Goal: Task Accomplishment & Management: Manage account settings

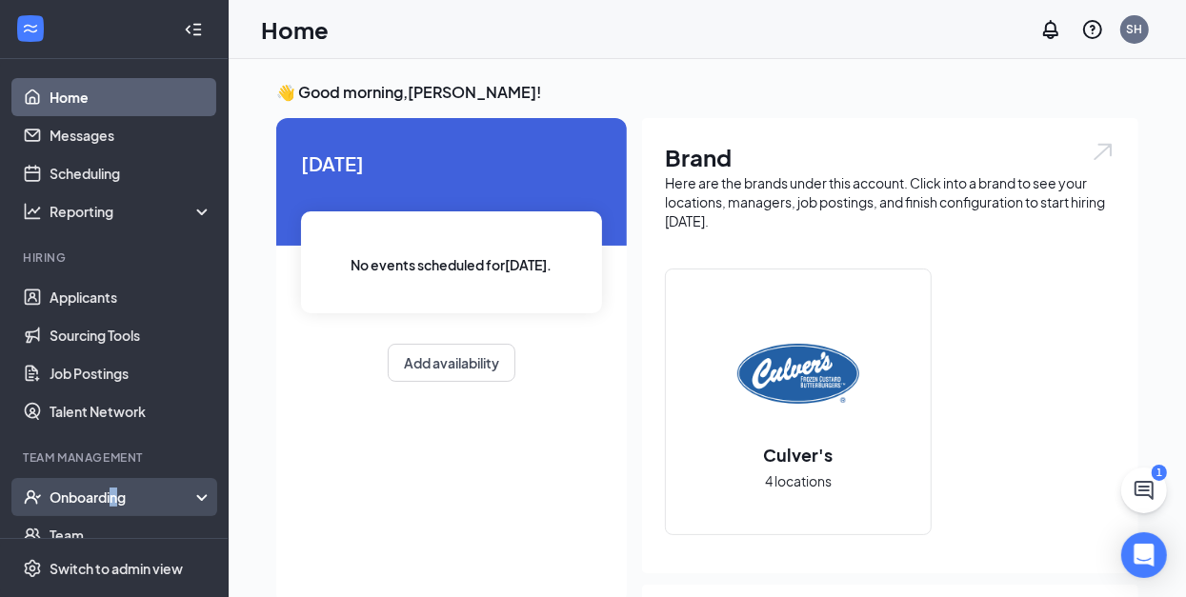
click at [115, 493] on div "Onboarding" at bounding box center [123, 497] width 147 height 19
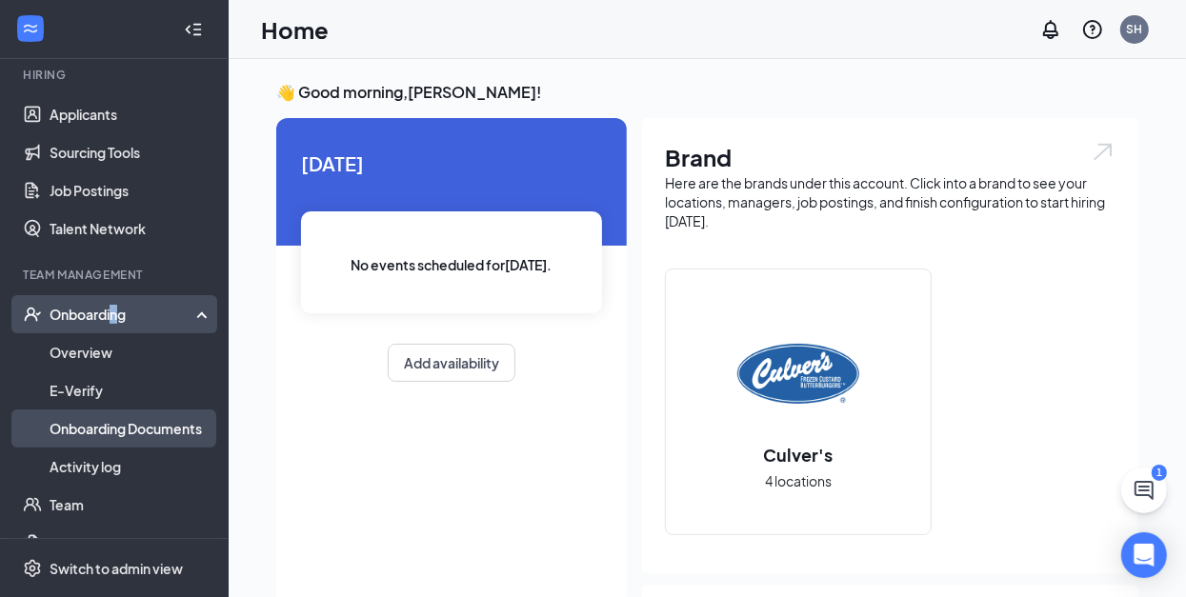
scroll to position [190, 0]
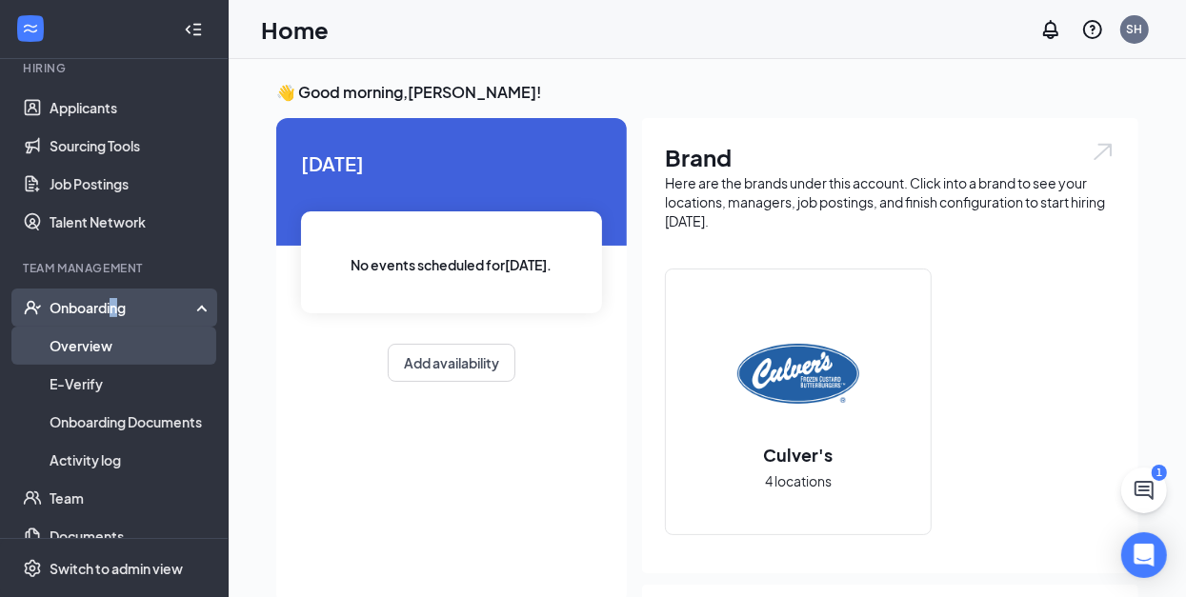
click at [113, 343] on link "Overview" at bounding box center [131, 346] width 163 height 38
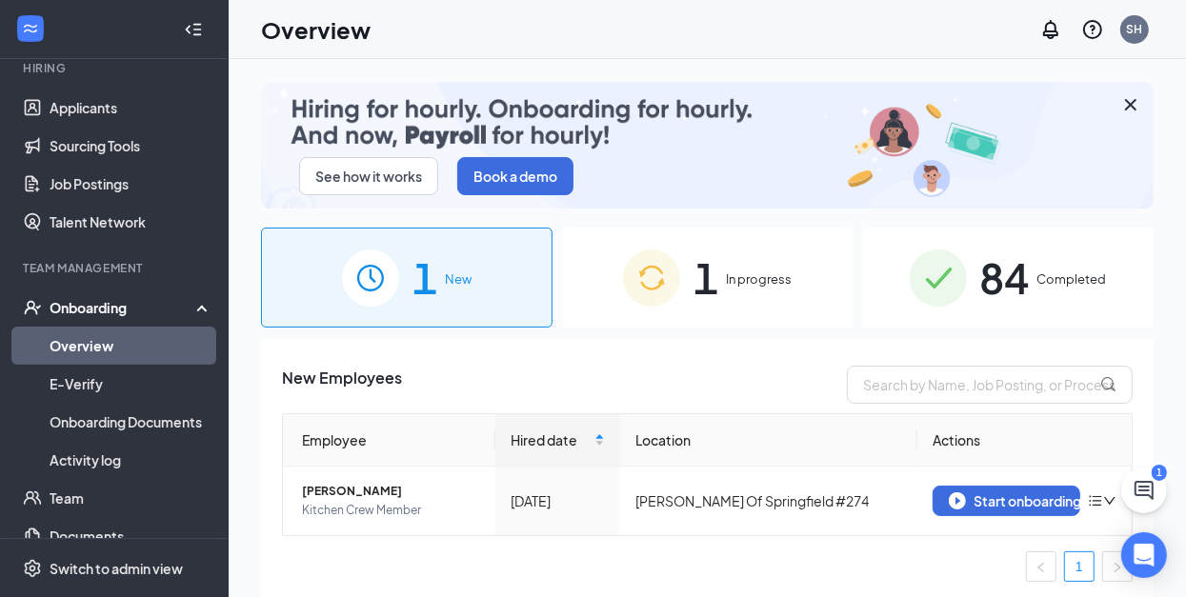
click at [745, 285] on span "In progress" at bounding box center [759, 279] width 66 height 19
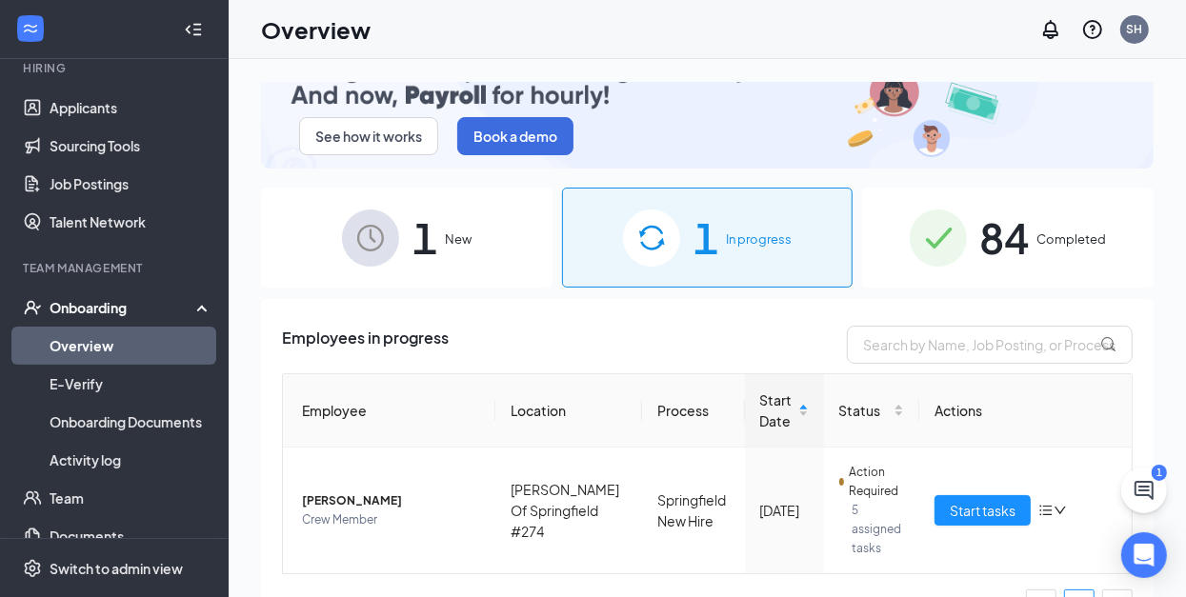
scroll to position [78, 0]
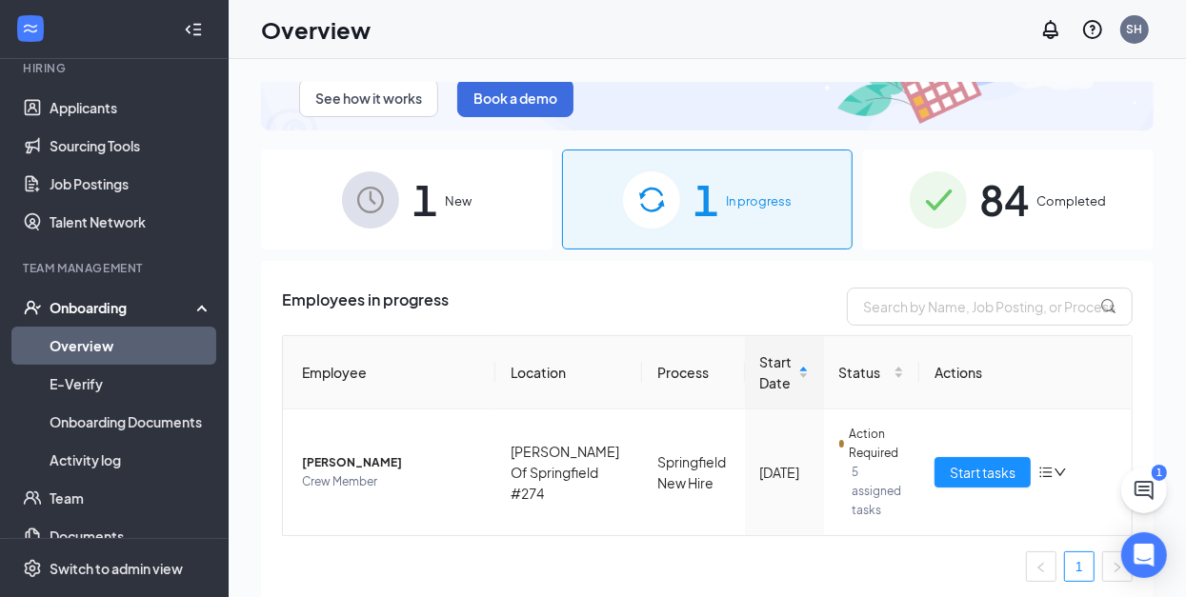
click at [441, 195] on div "1 New" at bounding box center [406, 200] width 291 height 100
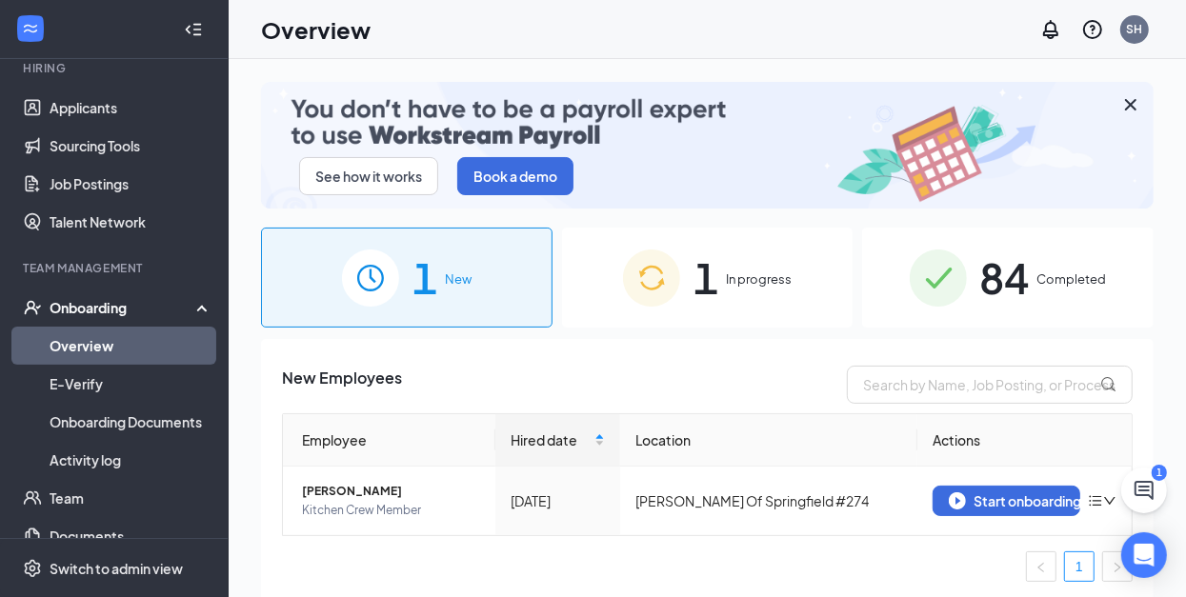
click at [736, 286] on span "In progress" at bounding box center [759, 279] width 66 height 19
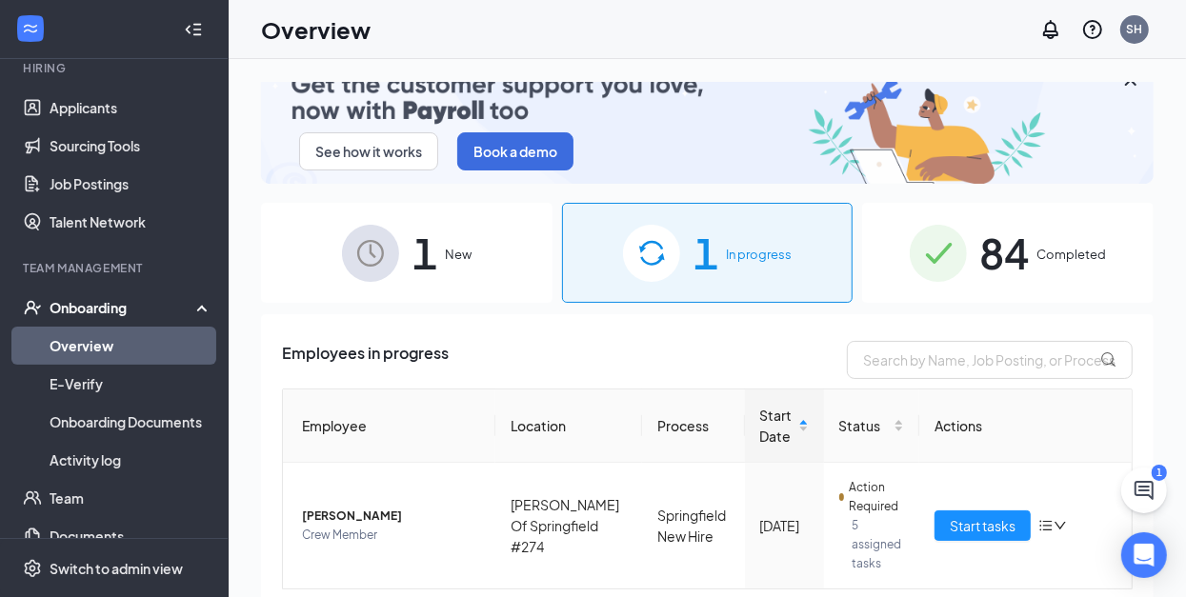
scroll to position [78, 0]
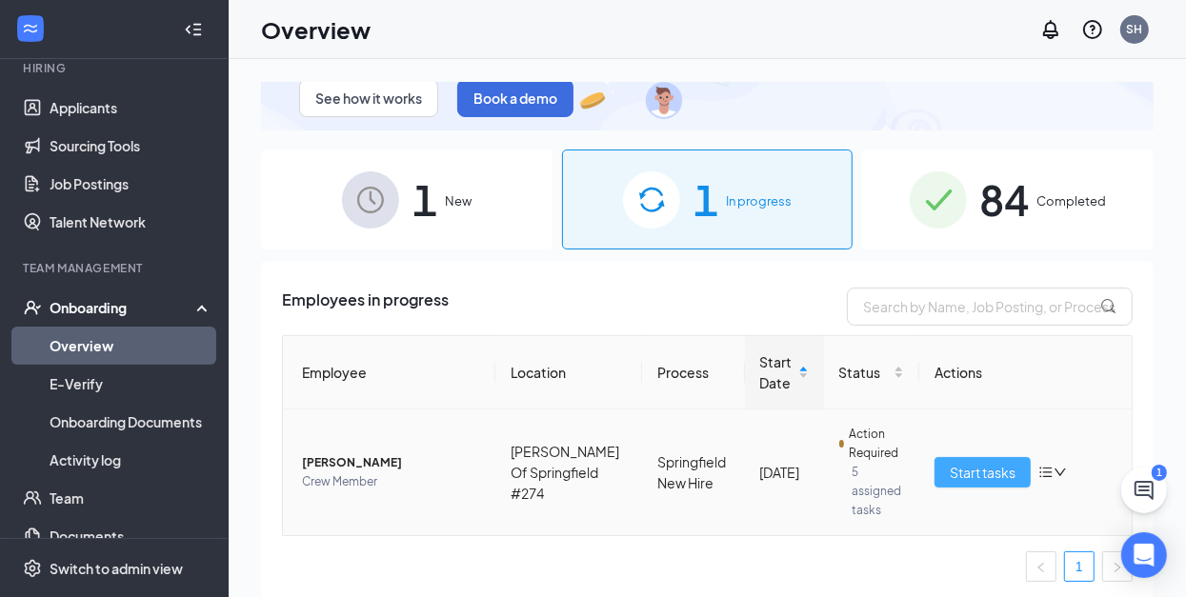
click at [950, 462] on span "Start tasks" at bounding box center [983, 472] width 66 height 21
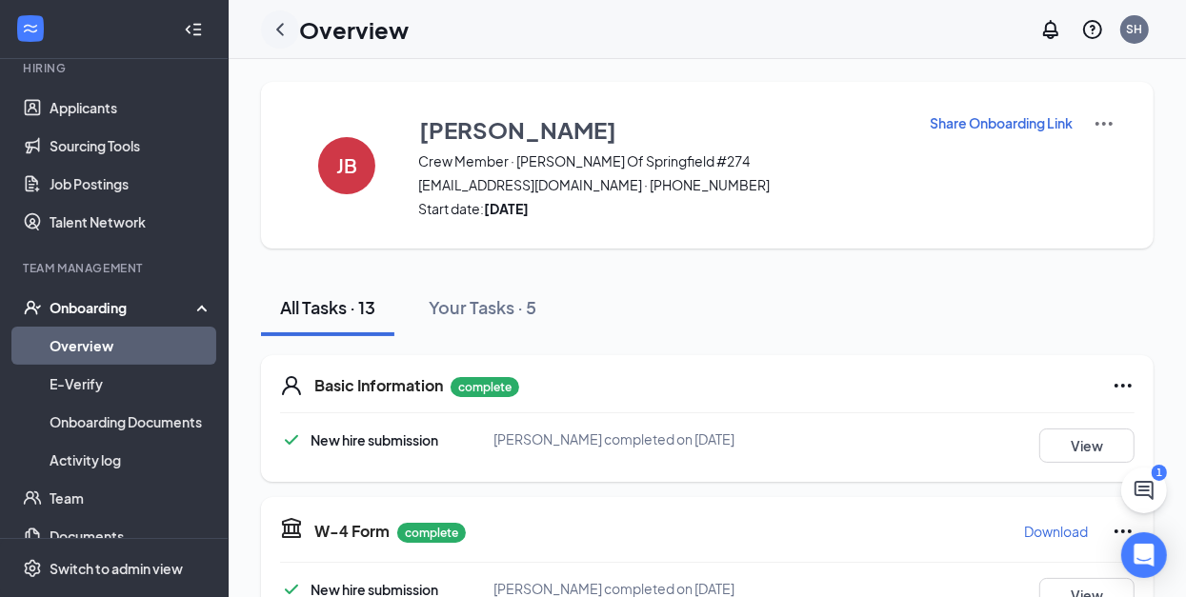
click at [288, 30] on icon "ChevronLeft" at bounding box center [280, 29] width 23 height 23
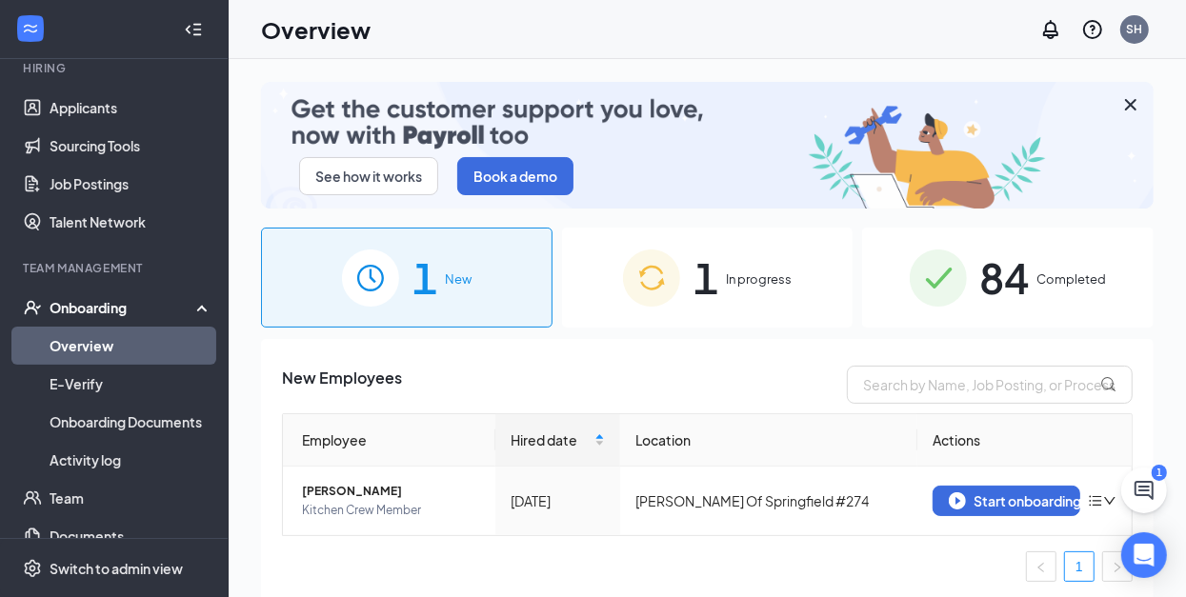
click at [1016, 278] on span "84" at bounding box center [1005, 278] width 50 height 66
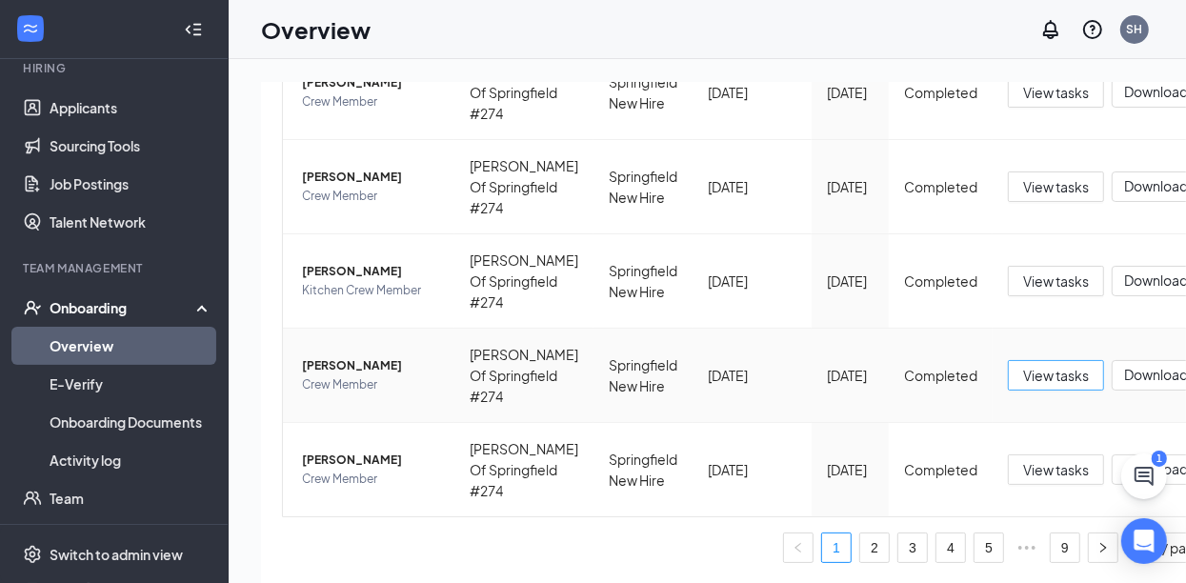
scroll to position [1113, 0]
click at [1051, 562] on link "9" at bounding box center [1065, 547] width 29 height 29
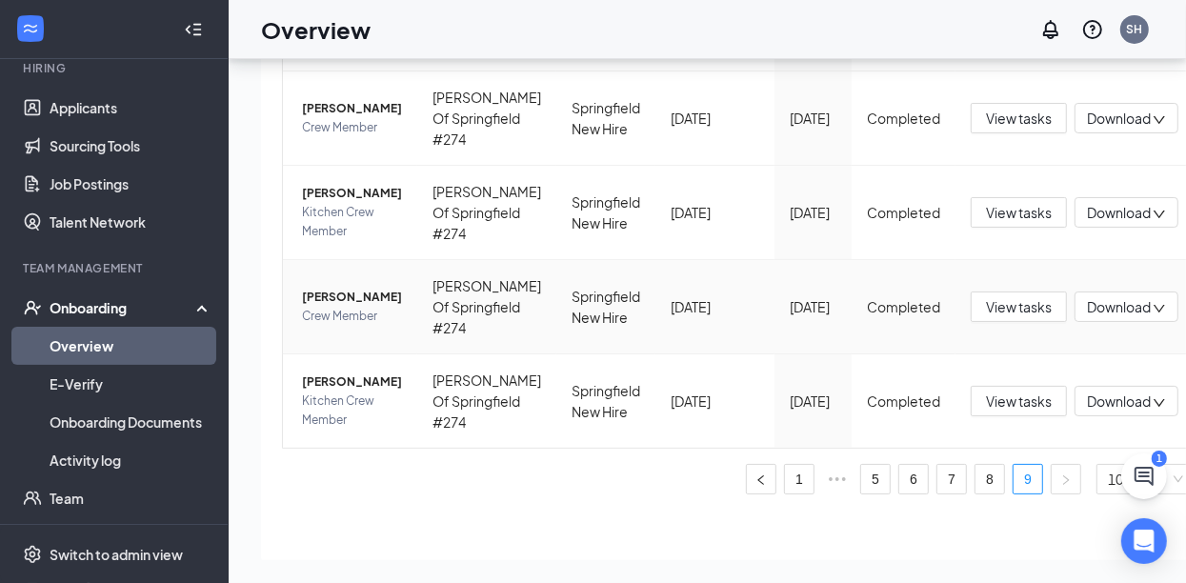
scroll to position [561, 0]
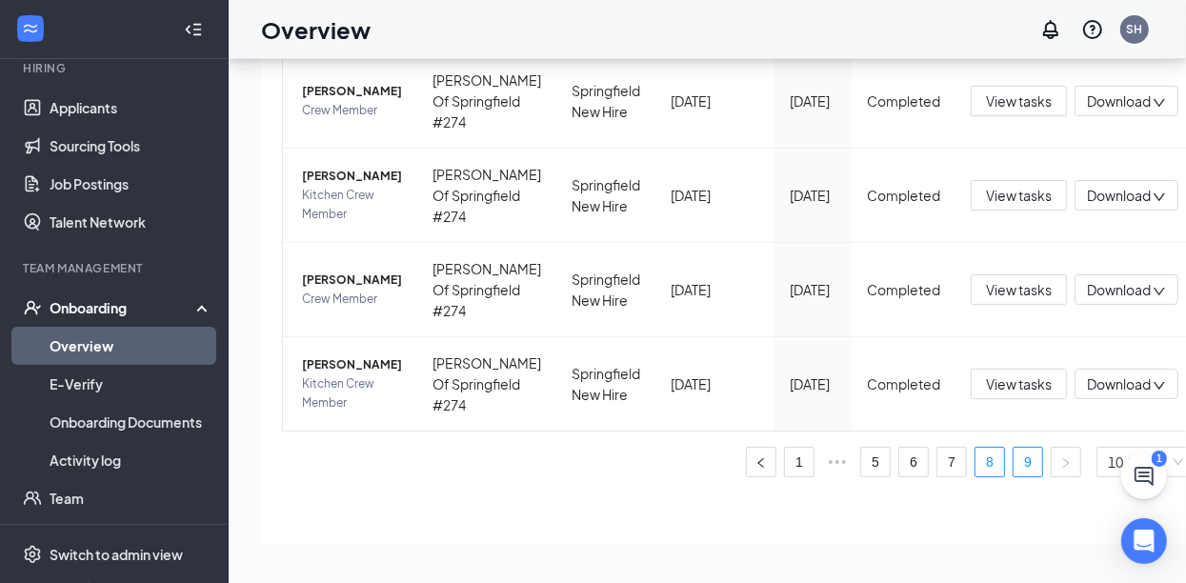
click at [975, 463] on link "8" at bounding box center [989, 462] width 29 height 29
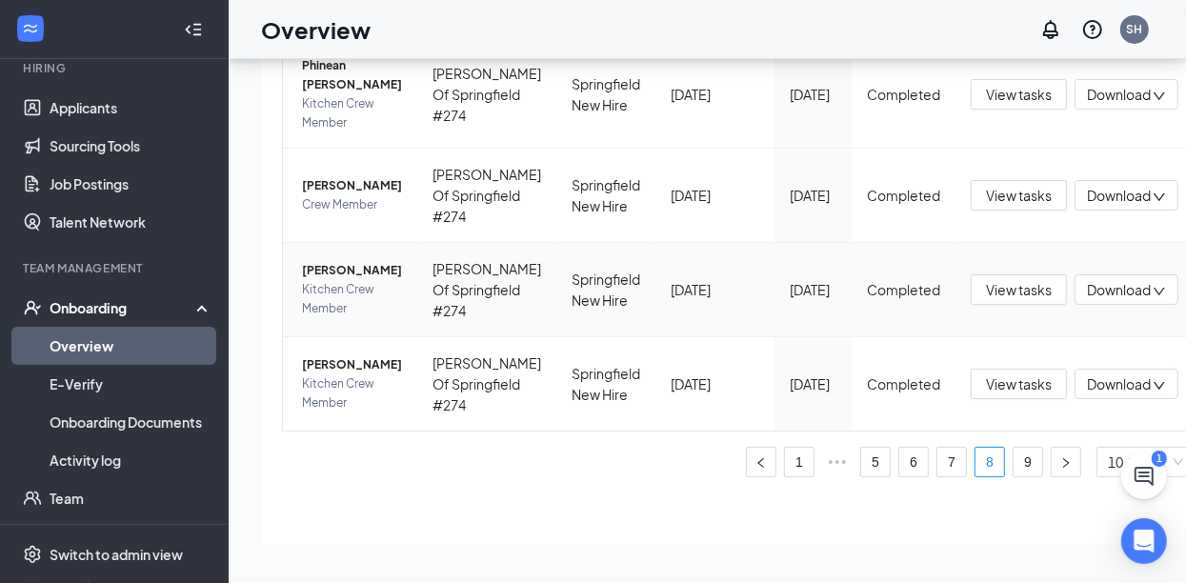
scroll to position [1133, 0]
click at [693, 31] on div "Overview SH" at bounding box center [707, 29] width 957 height 59
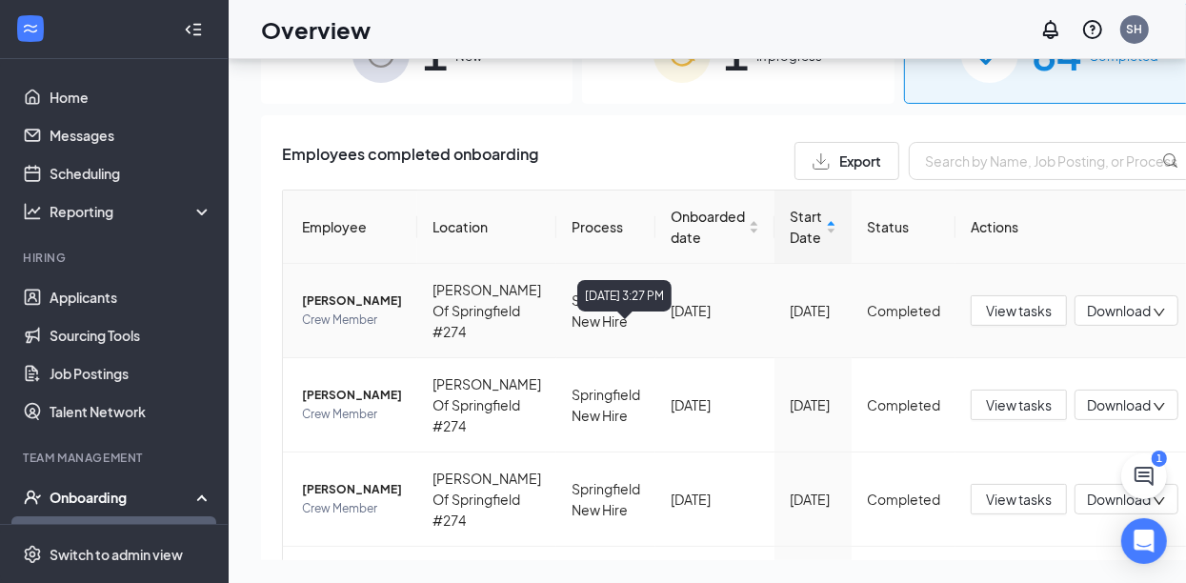
scroll to position [0, 0]
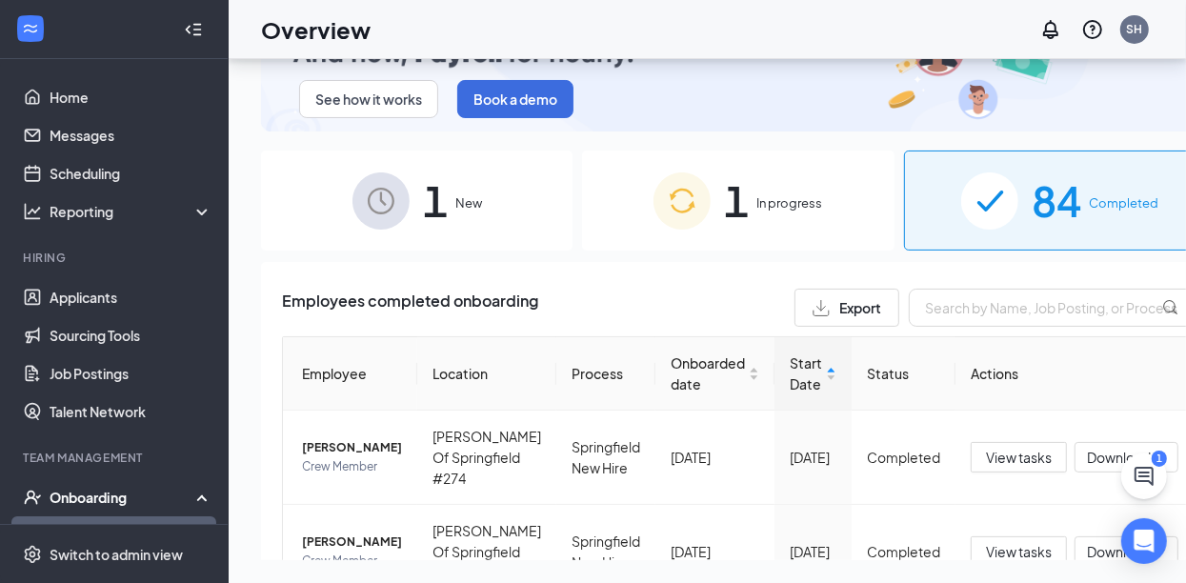
click at [428, 183] on span "1" at bounding box center [435, 201] width 25 height 66
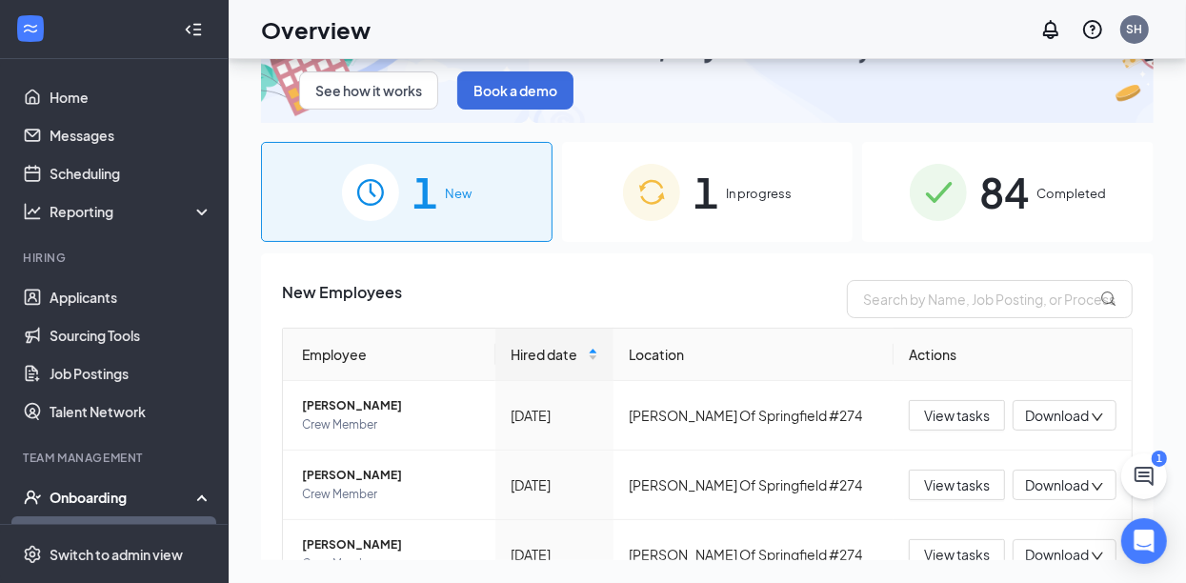
scroll to position [85, 0]
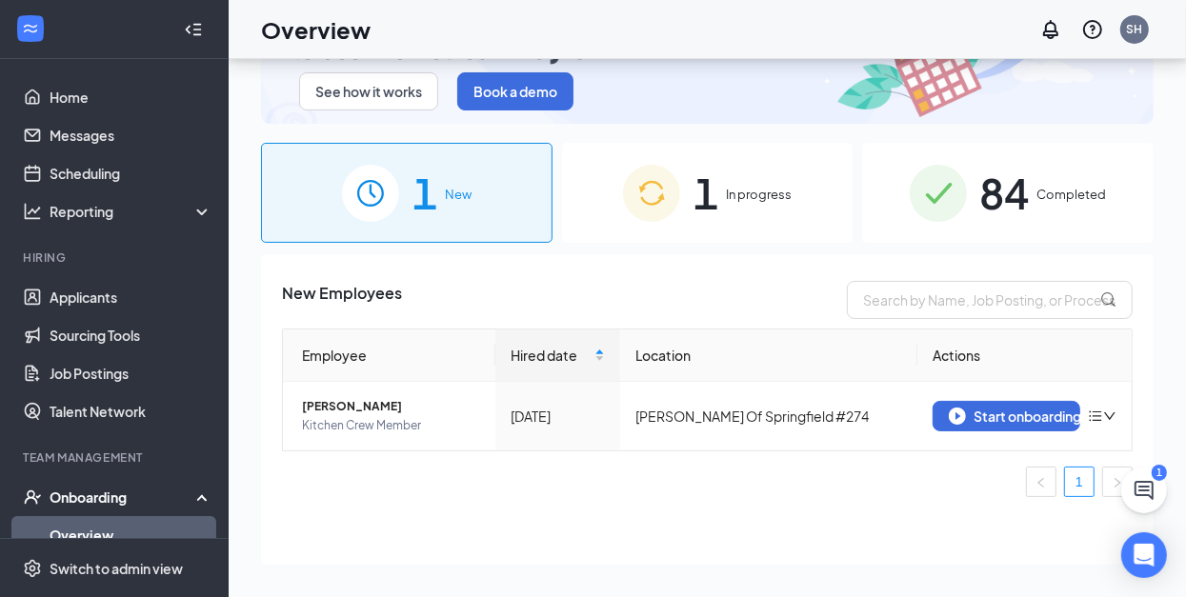
click at [713, 191] on div "1 In progress" at bounding box center [707, 193] width 291 height 100
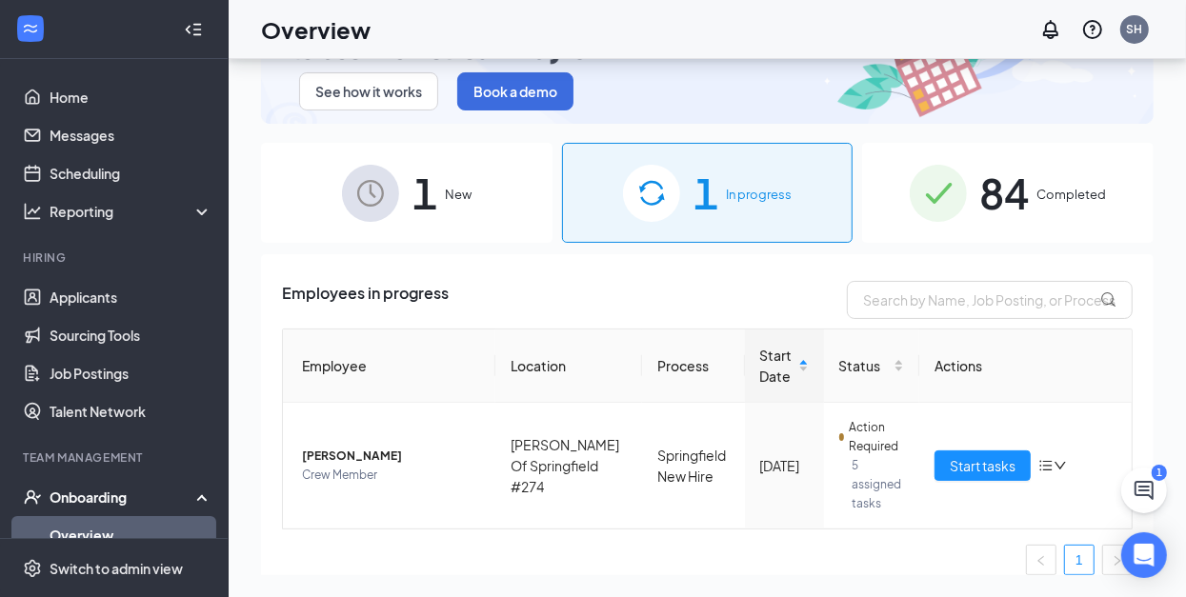
click at [678, 26] on div "Overview SH" at bounding box center [707, 29] width 957 height 59
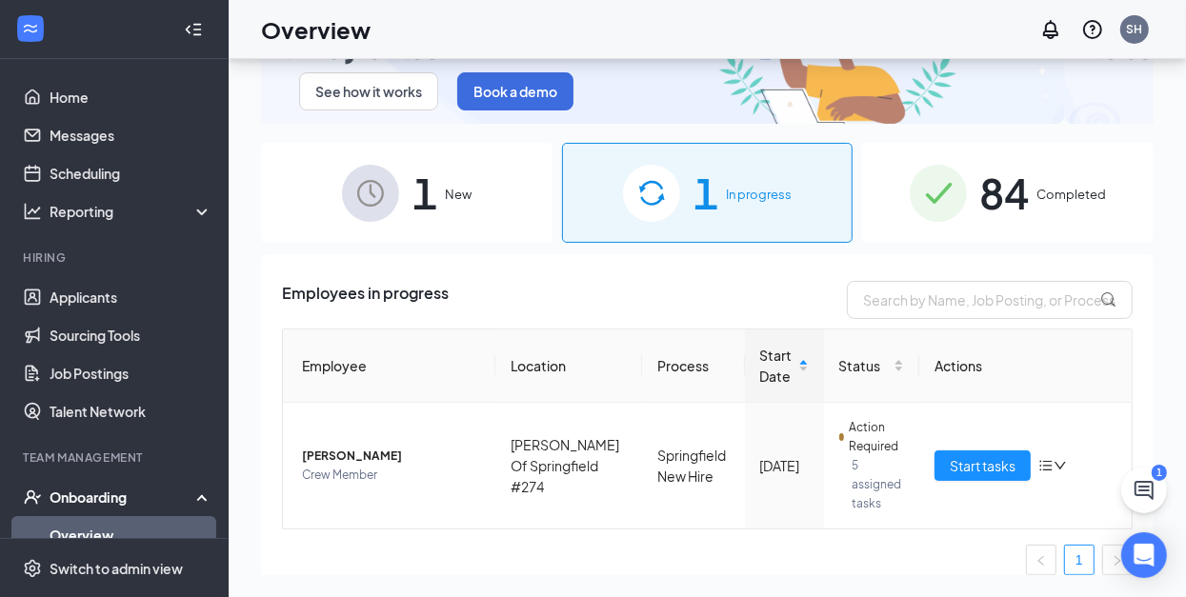
click at [408, 208] on div "1 New" at bounding box center [406, 193] width 291 height 100
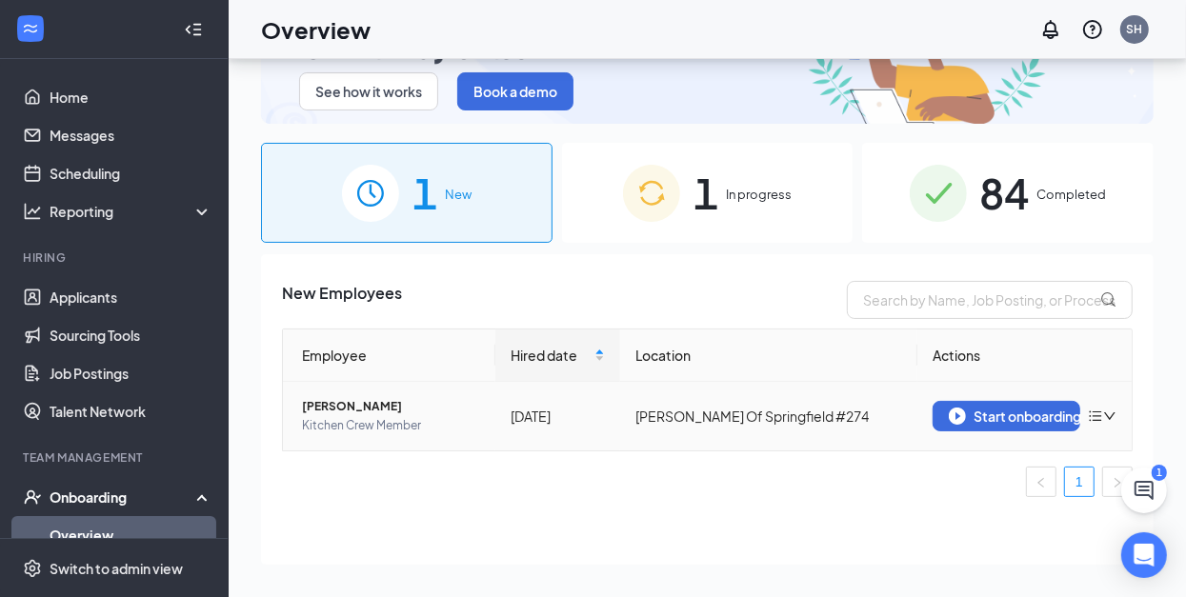
click at [1103, 413] on icon "down" at bounding box center [1109, 416] width 13 height 13
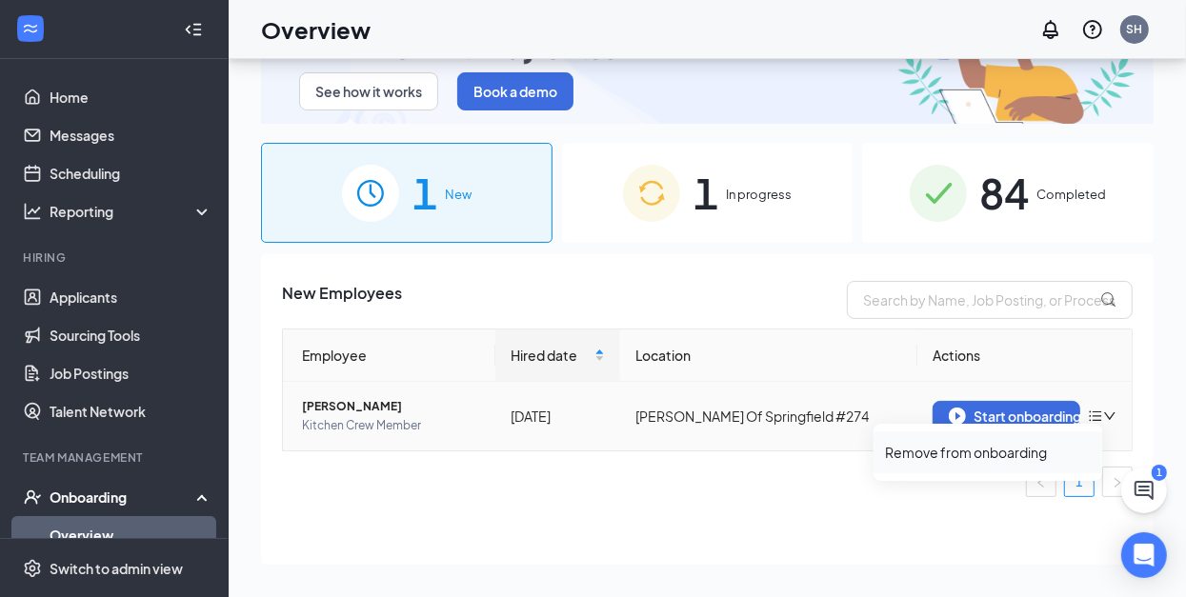
click at [975, 452] on div "Remove from onboarding" at bounding box center [988, 452] width 206 height 19
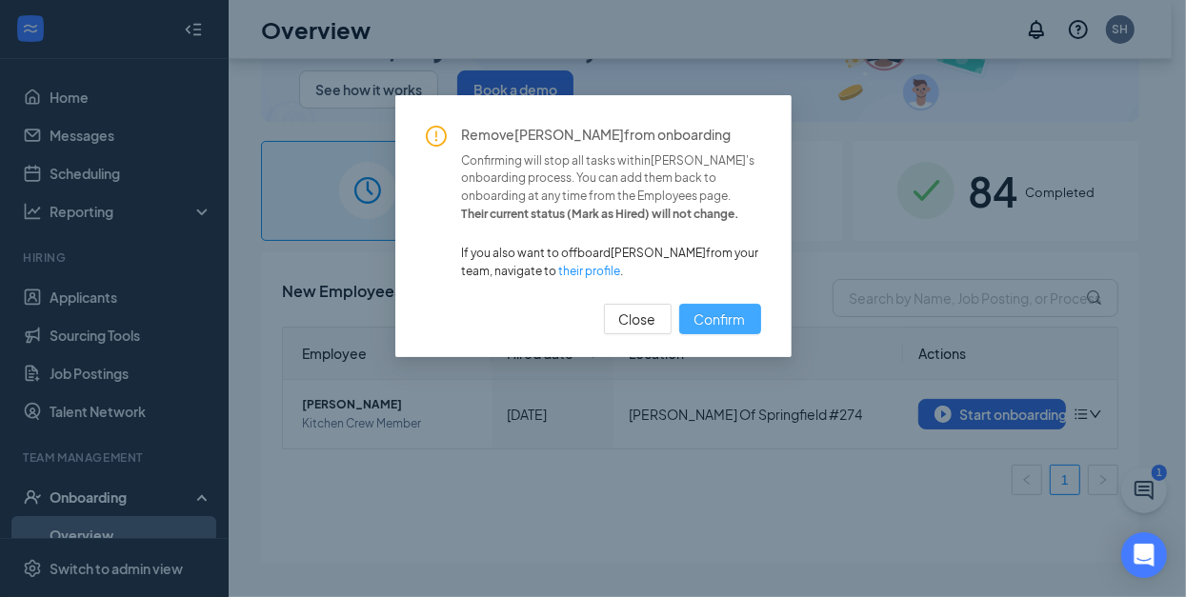
click at [719, 318] on span "Confirm" at bounding box center [719, 319] width 51 height 21
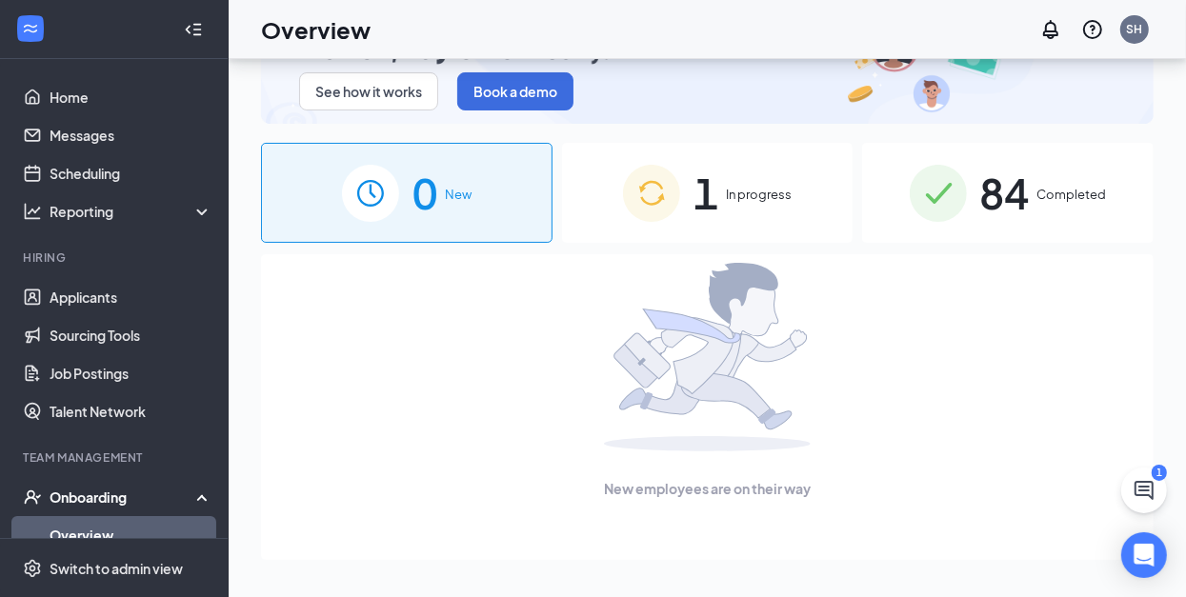
click at [748, 208] on div "1 In progress" at bounding box center [707, 193] width 291 height 100
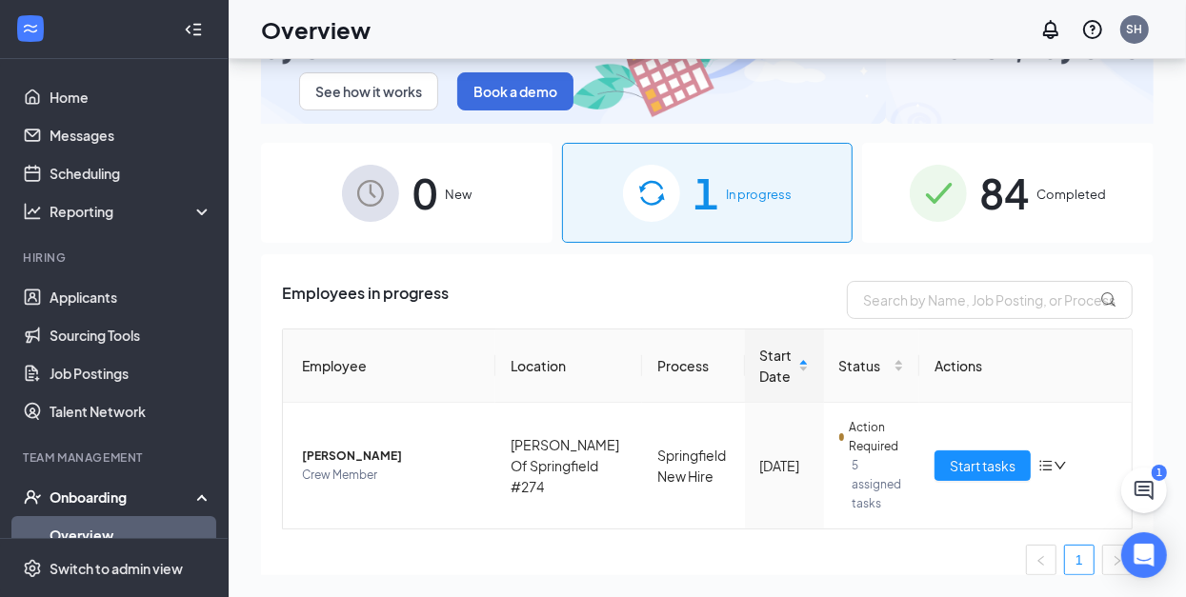
click at [965, 192] on div "84 Completed" at bounding box center [1007, 193] width 291 height 100
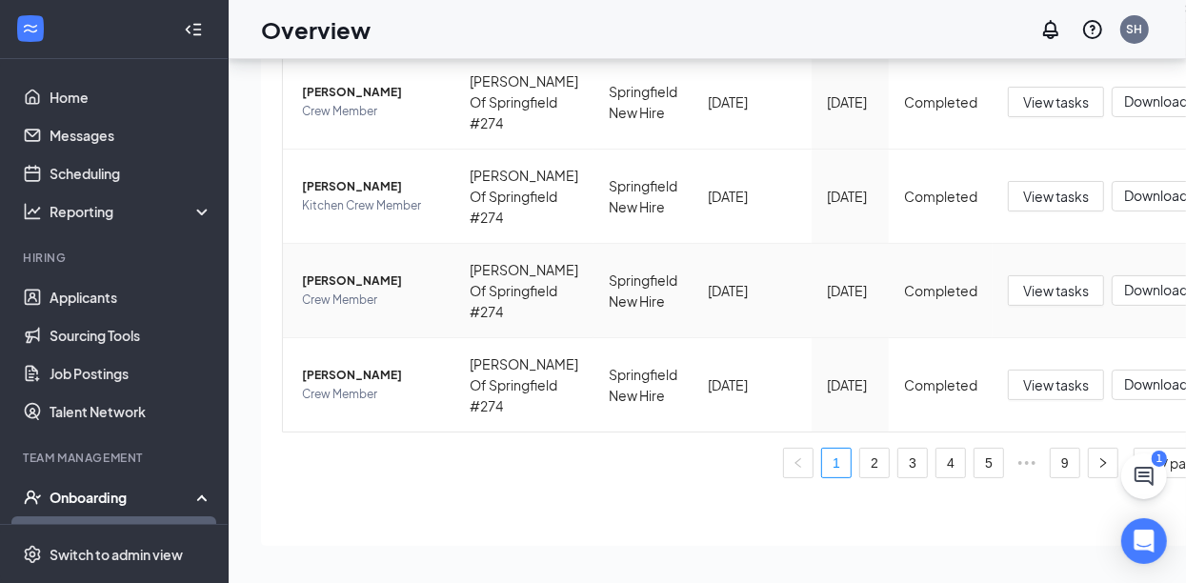
scroll to position [1113, 0]
click at [681, 30] on div "Overview SH" at bounding box center [707, 29] width 957 height 59
